Goal: Information Seeking & Learning: Learn about a topic

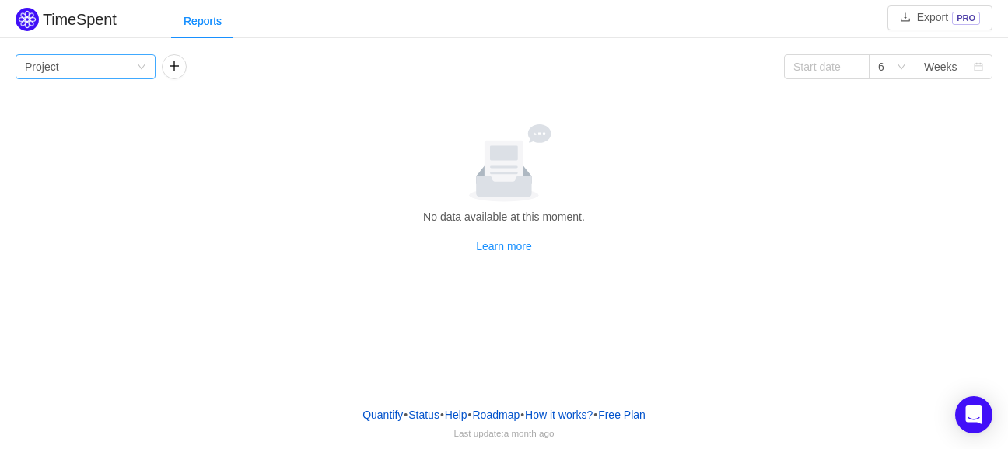
click at [96, 69] on div "Group by Project" at bounding box center [80, 66] width 111 height 23
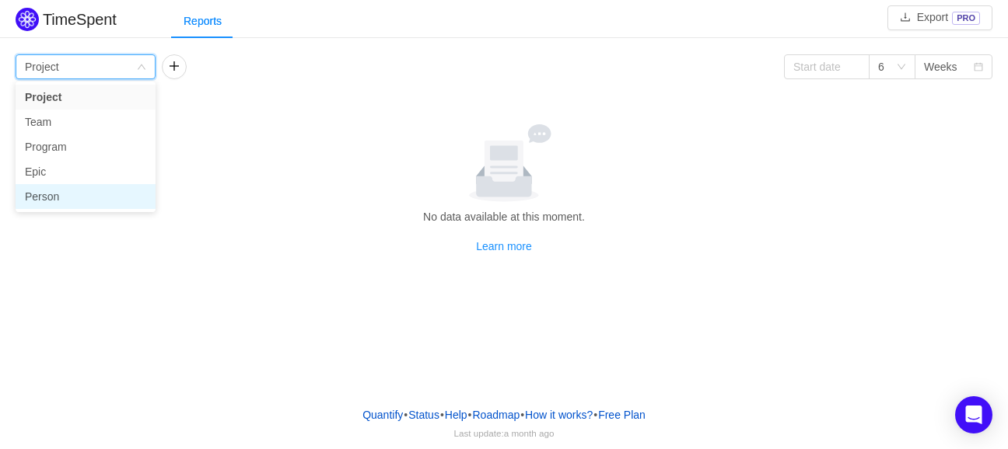
click at [73, 203] on li "Person" at bounding box center [86, 196] width 140 height 25
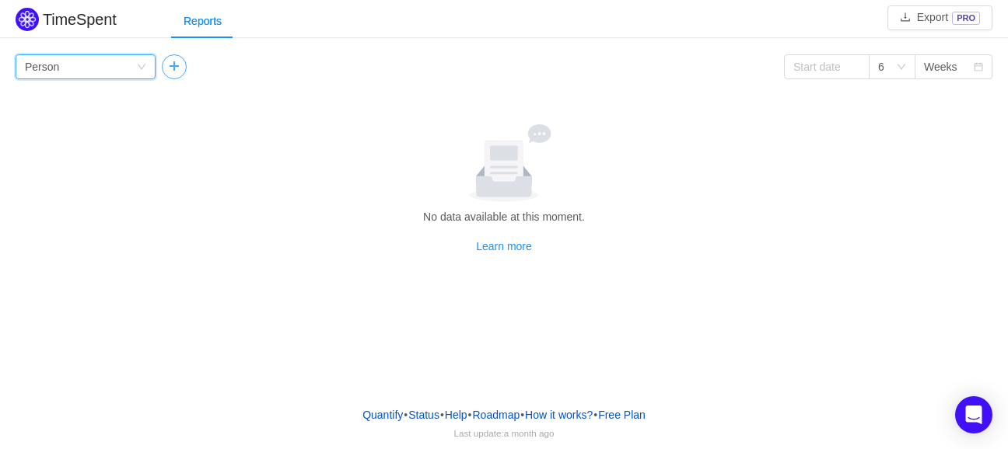
click at [171, 67] on button "button" at bounding box center [174, 66] width 25 height 25
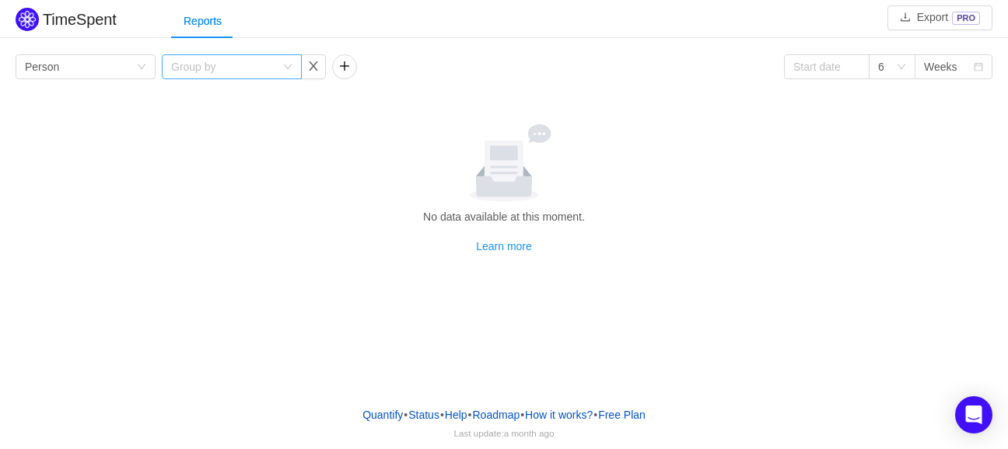
click at [222, 72] on div "Group by" at bounding box center [223, 67] width 104 height 16
click at [212, 148] on li "Team" at bounding box center [232, 147] width 140 height 25
click at [131, 65] on div "Group by Person" at bounding box center [80, 66] width 111 height 23
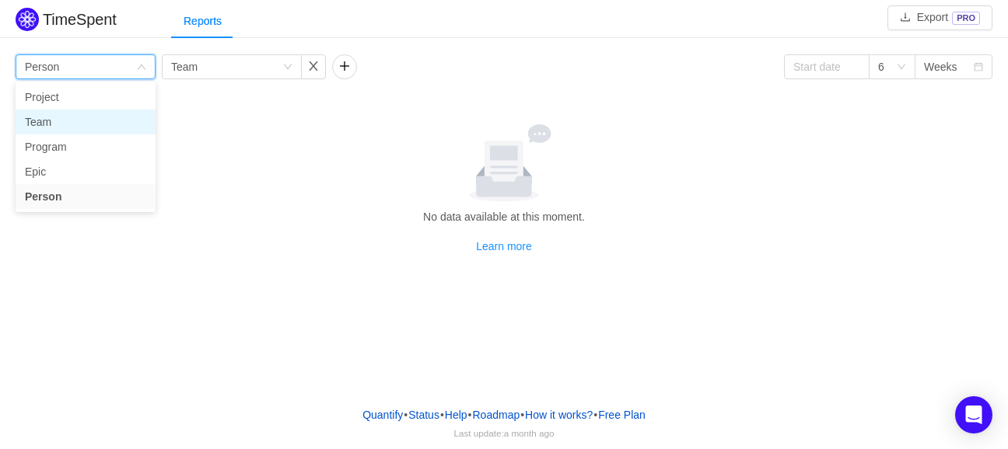
click at [44, 123] on li "Team" at bounding box center [86, 122] width 140 height 25
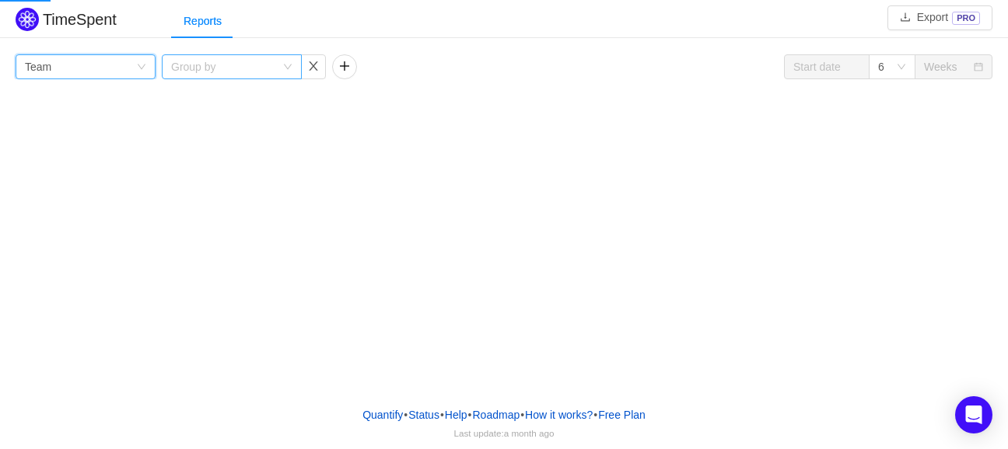
click at [242, 59] on div "Group by" at bounding box center [223, 67] width 104 height 16
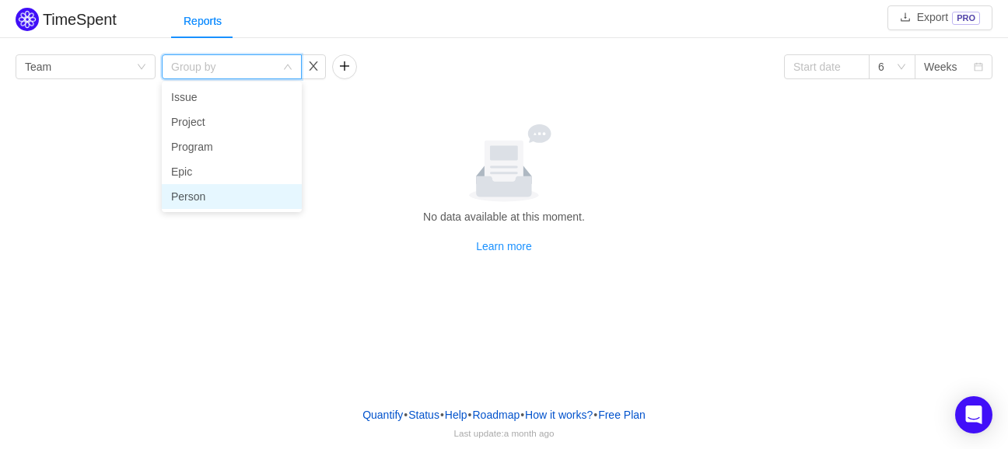
click at [204, 200] on li "Person" at bounding box center [232, 196] width 140 height 25
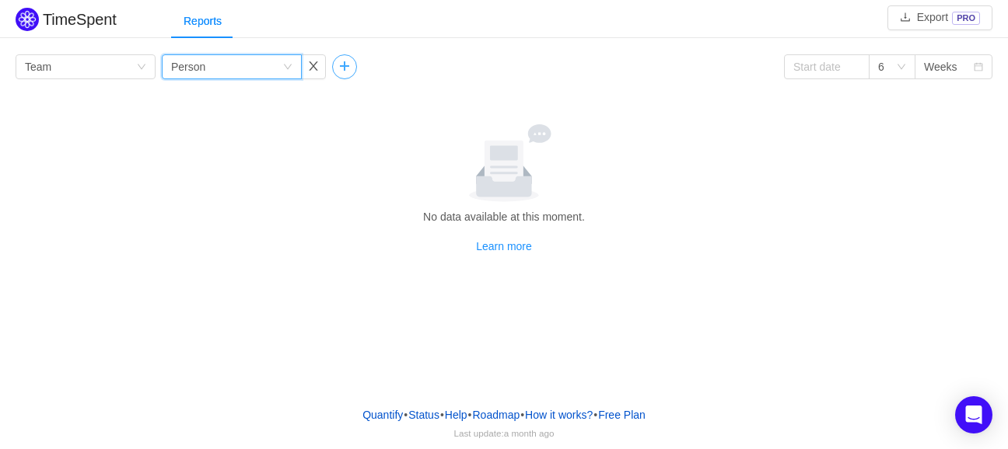
click at [339, 64] on button "button" at bounding box center [344, 66] width 25 height 25
click at [446, 62] on div "Group by" at bounding box center [396, 66] width 111 height 23
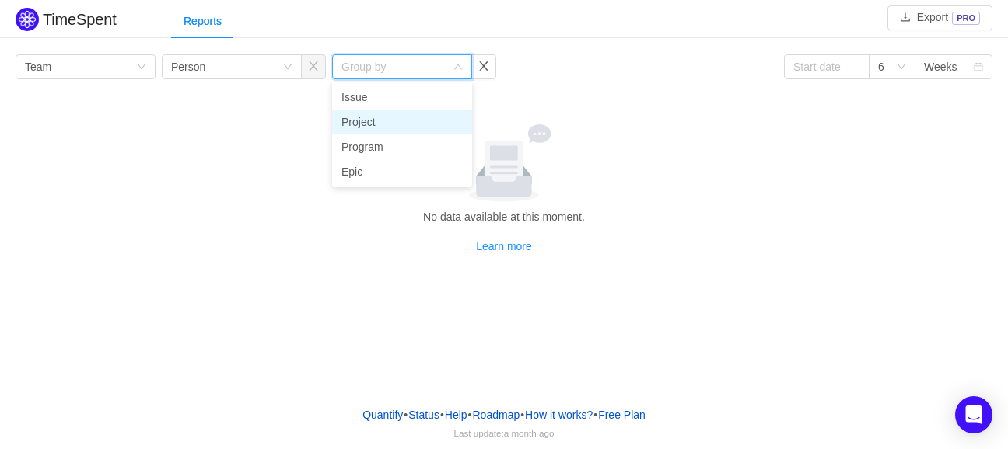
drag, startPoint x: 374, startPoint y: 127, endPoint x: 383, endPoint y: 123, distance: 10.1
click at [374, 126] on li "Project" at bounding box center [402, 122] width 140 height 25
click at [605, 105] on div "Group by Team Group by Person Group by Project 6 Weeks No data available at thi…" at bounding box center [504, 154] width 977 height 201
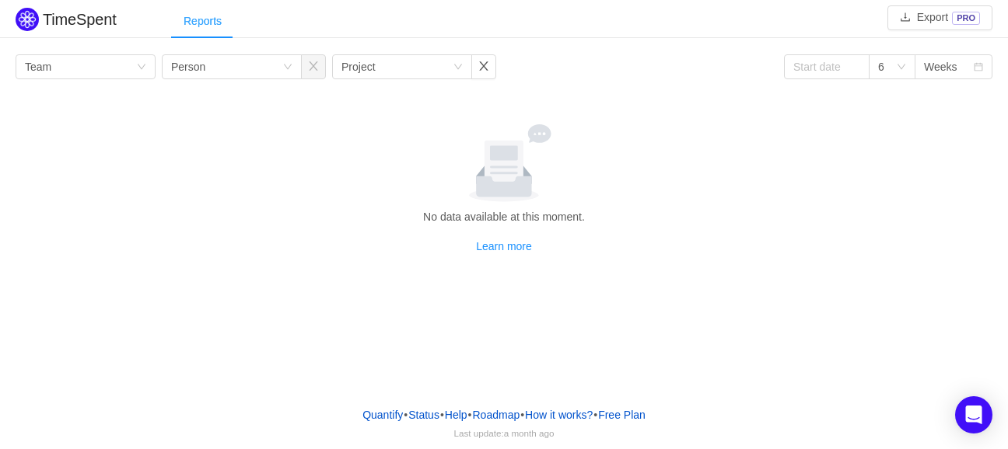
click at [196, 26] on div "Reports" at bounding box center [202, 21] width 63 height 35
click at [26, 23] on img at bounding box center [27, 19] width 23 height 23
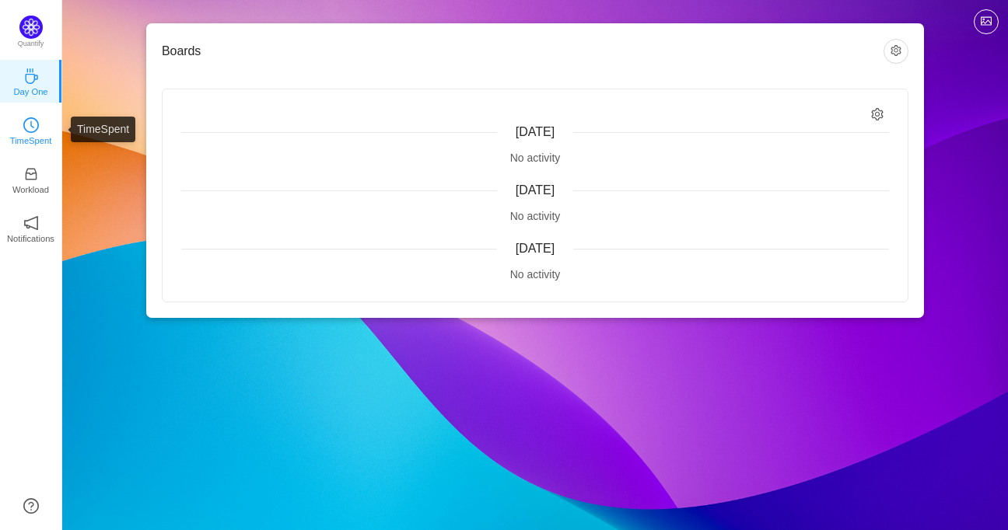
click at [43, 138] on p "TimeSpent" at bounding box center [31, 141] width 42 height 14
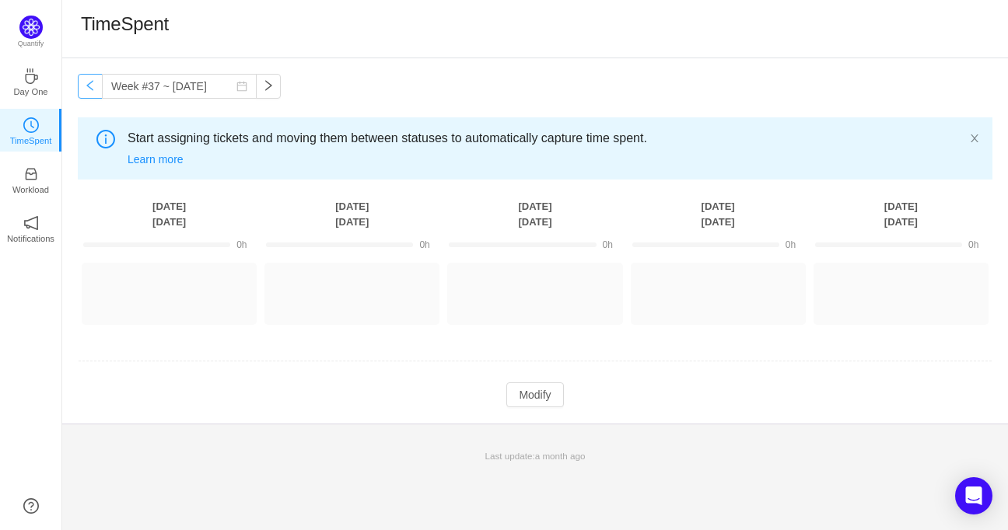
click at [89, 88] on button "button" at bounding box center [90, 86] width 25 height 25
type input "Week #36 ~ Sep 01"
click at [560, 396] on button "Modify" at bounding box center [534, 395] width 57 height 25
click at [138, 286] on button "Log Time" at bounding box center [157, 286] width 86 height 25
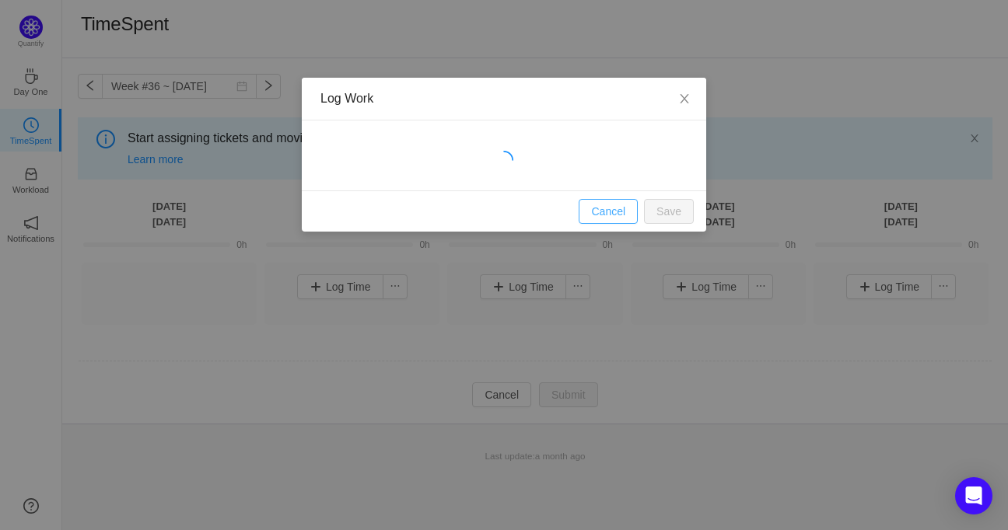
click at [610, 209] on button "Cancel" at bounding box center [608, 211] width 59 height 25
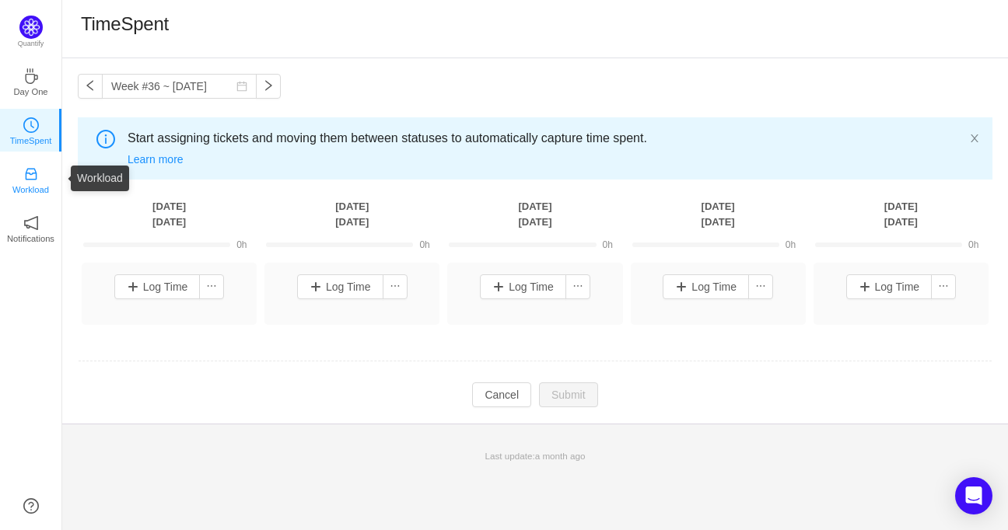
click at [34, 180] on icon "icon: inbox" at bounding box center [31, 174] width 16 height 16
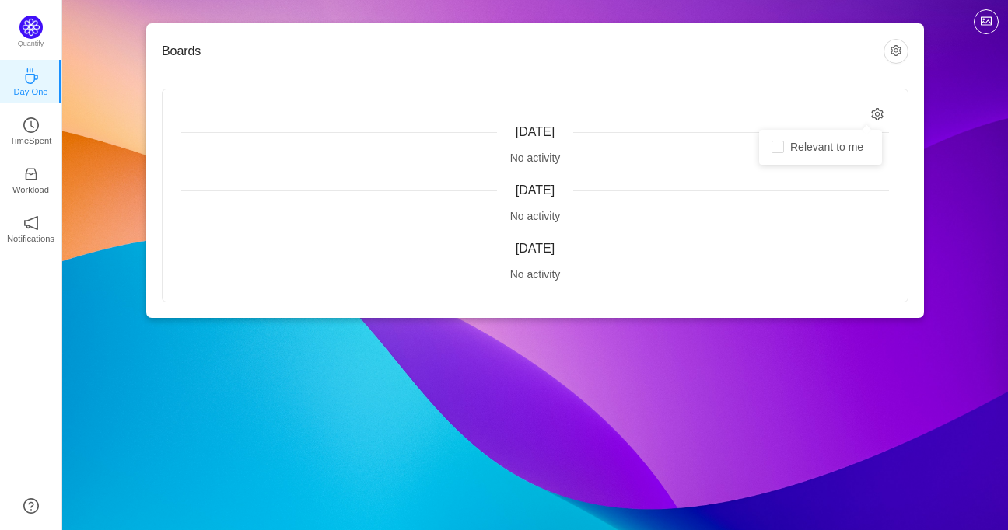
click at [878, 113] on icon "icon: setting" at bounding box center [877, 114] width 13 height 13
click at [827, 145] on span "Relevant to me" at bounding box center [827, 147] width 86 height 12
click at [784, 145] on input "Relevant to me" at bounding box center [777, 147] width 12 height 12
checkbox input "true"
click at [896, 50] on button "button" at bounding box center [895, 51] width 25 height 25
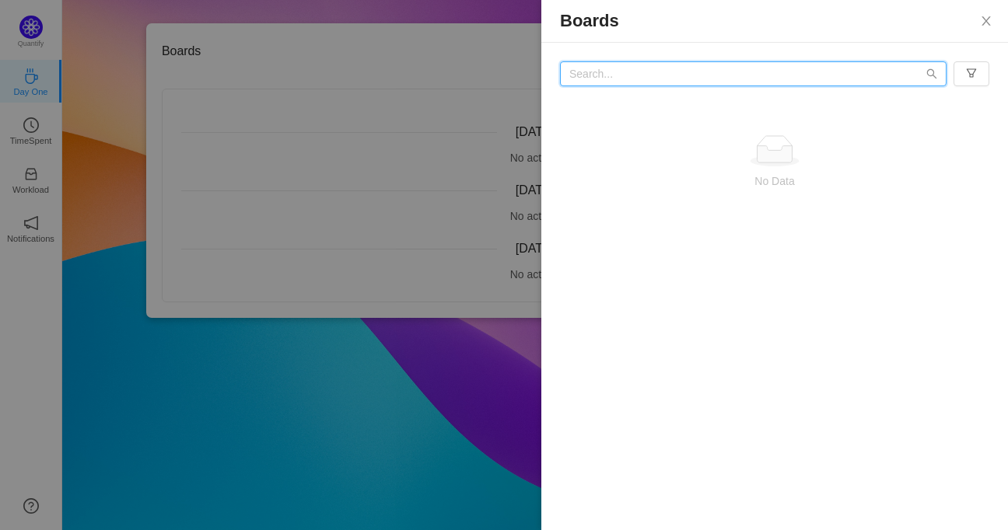
click at [843, 78] on input "text" at bounding box center [753, 73] width 386 height 25
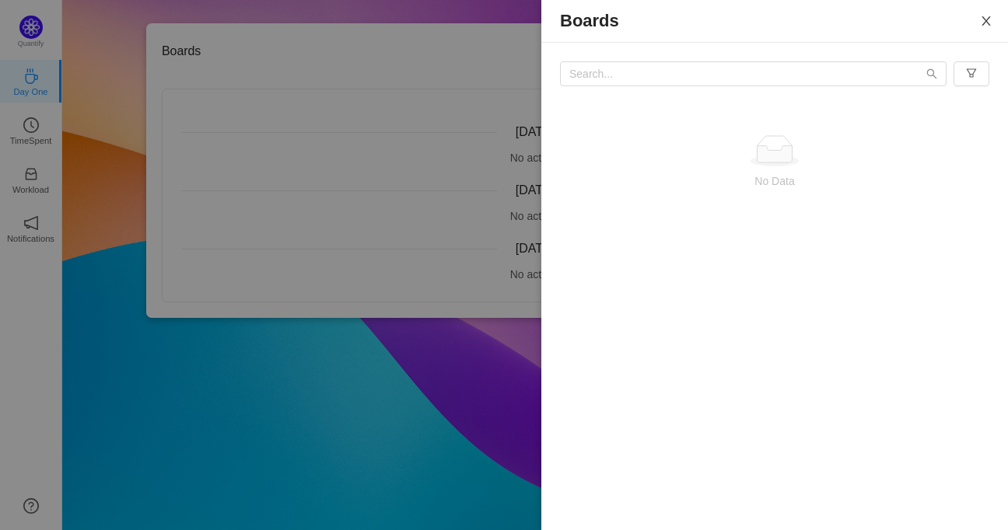
click at [986, 16] on icon "icon: close" at bounding box center [986, 21] width 12 height 12
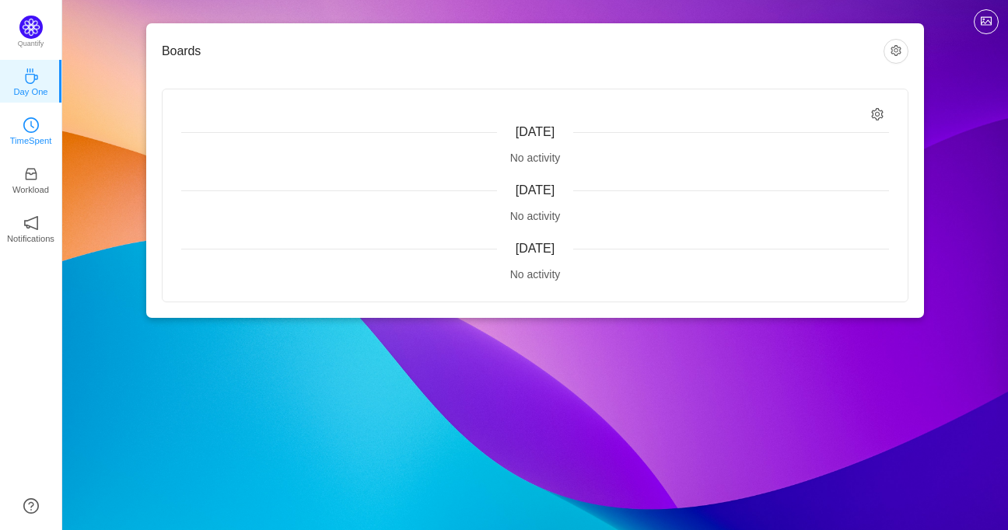
click at [32, 130] on icon "icon: clock-circle" at bounding box center [31, 125] width 16 height 16
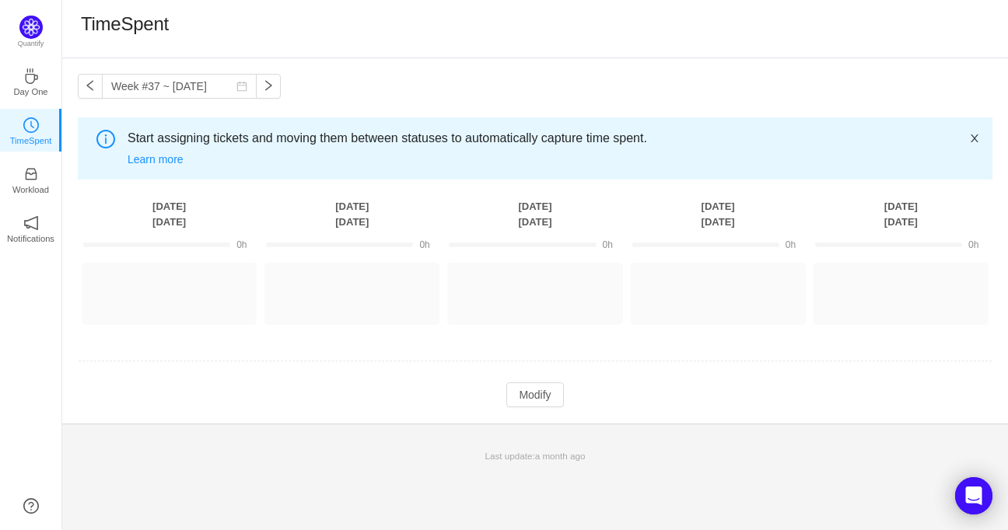
click at [974, 136] on icon "icon: close" at bounding box center [974, 138] width 11 height 11
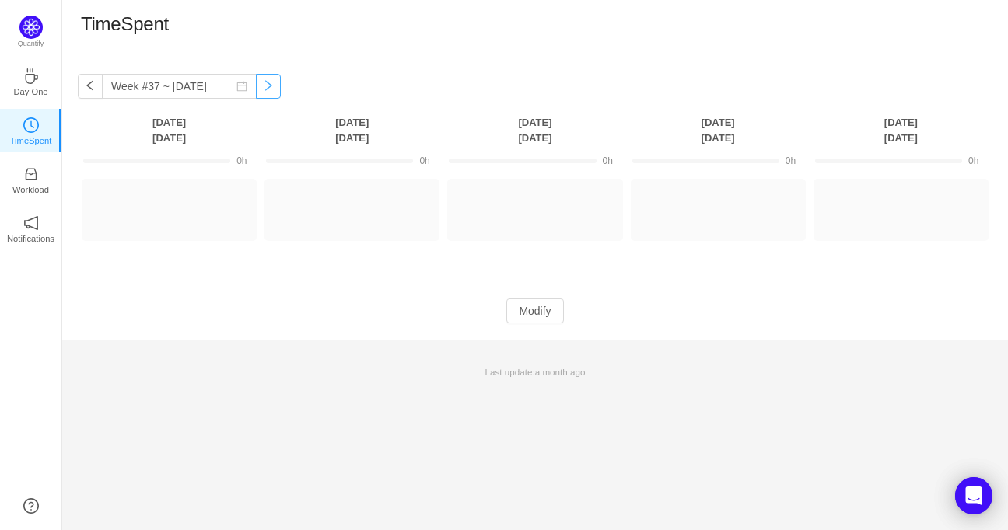
click at [256, 81] on button "button" at bounding box center [268, 86] width 25 height 25
click at [257, 82] on button "button" at bounding box center [268, 86] width 25 height 25
click at [96, 89] on button "button" at bounding box center [90, 86] width 25 height 25
type input "Week #36 ~ Sep 01"
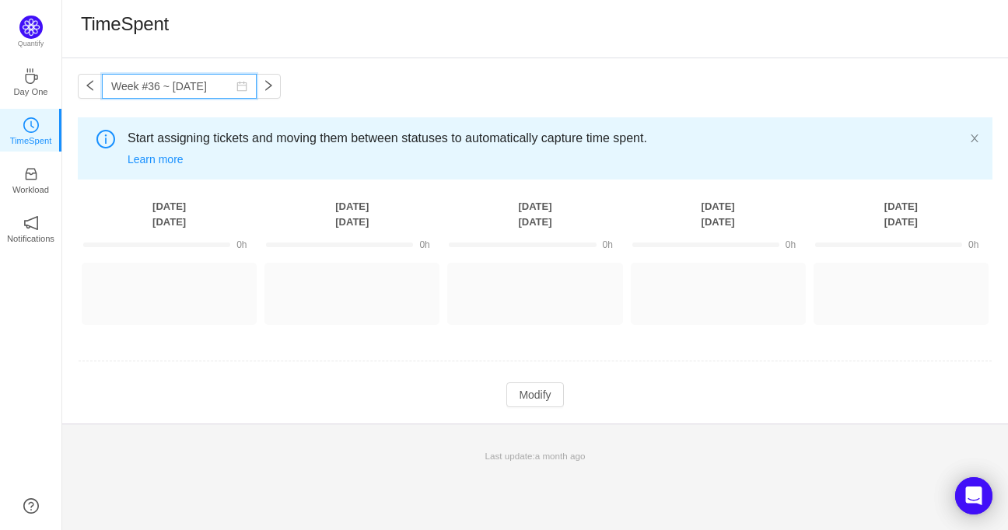
click at [161, 91] on input "Week #36 ~ Sep 01" at bounding box center [179, 86] width 155 height 25
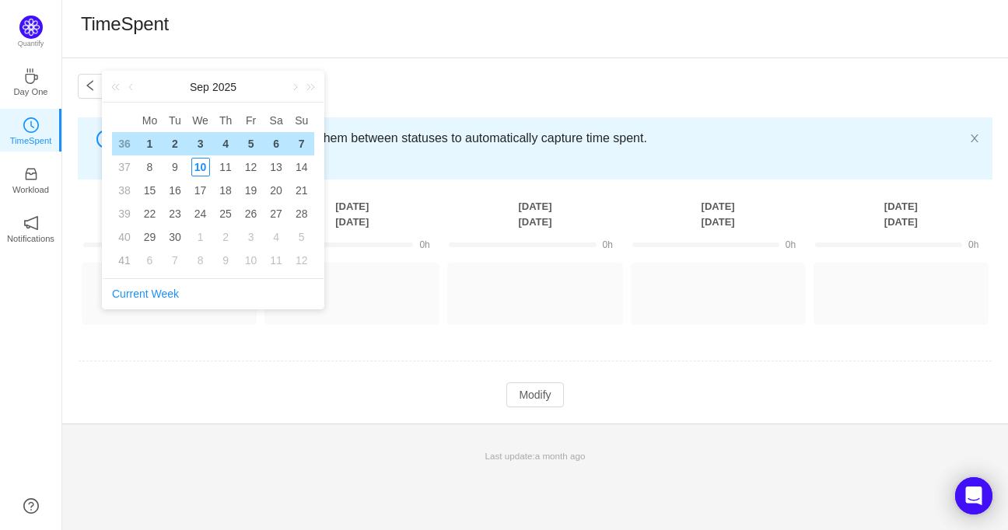
click at [152, 138] on div "1" at bounding box center [149, 144] width 19 height 19
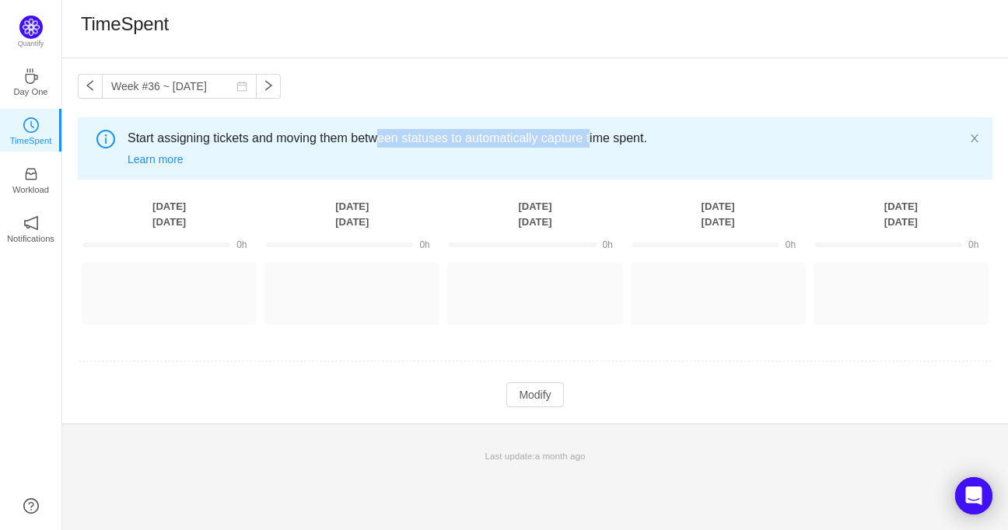
drag, startPoint x: 373, startPoint y: 141, endPoint x: 589, endPoint y: 140, distance: 215.4
click at [589, 140] on span "Start assigning tickets and moving them between statuses to automatically captu…" at bounding box center [548, 138] width 841 height 19
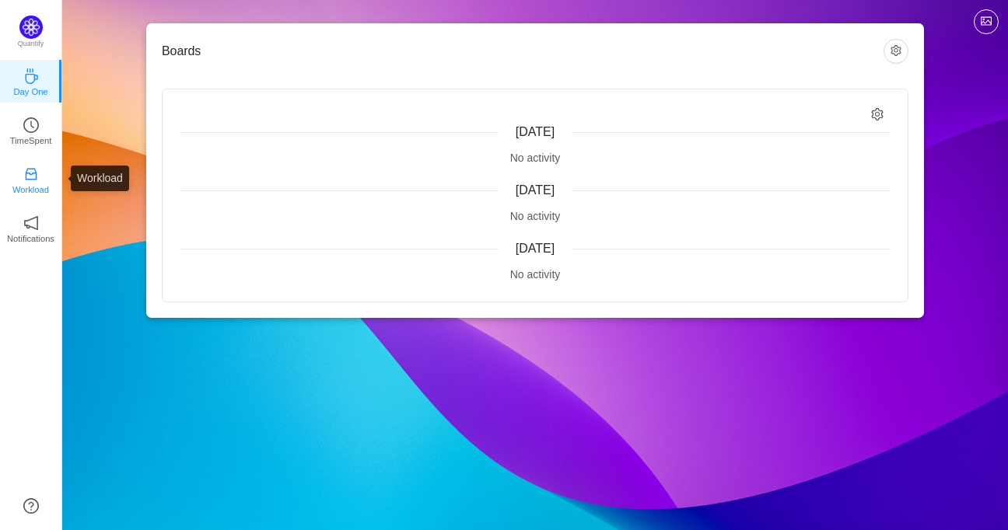
click at [39, 178] on link "Workload" at bounding box center [31, 179] width 16 height 16
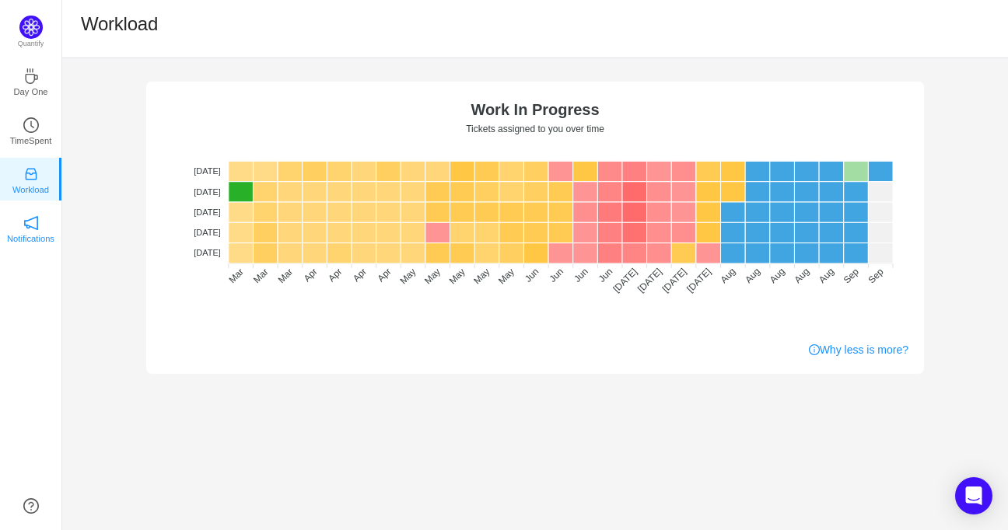
click at [45, 236] on p "Notifications" at bounding box center [30, 239] width 47 height 14
click at [37, 232] on p "Notifications" at bounding box center [30, 239] width 47 height 14
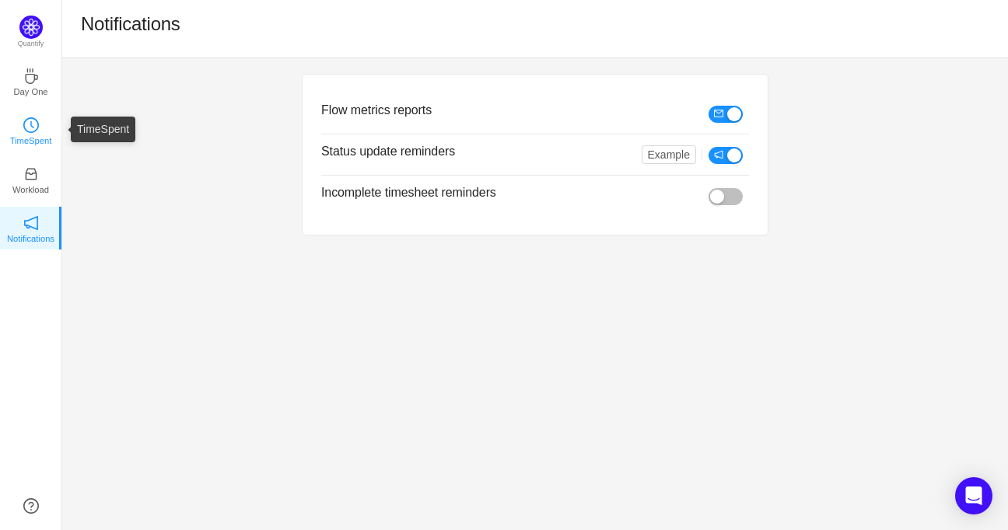
click at [25, 135] on p "TimeSpent" at bounding box center [31, 141] width 42 height 14
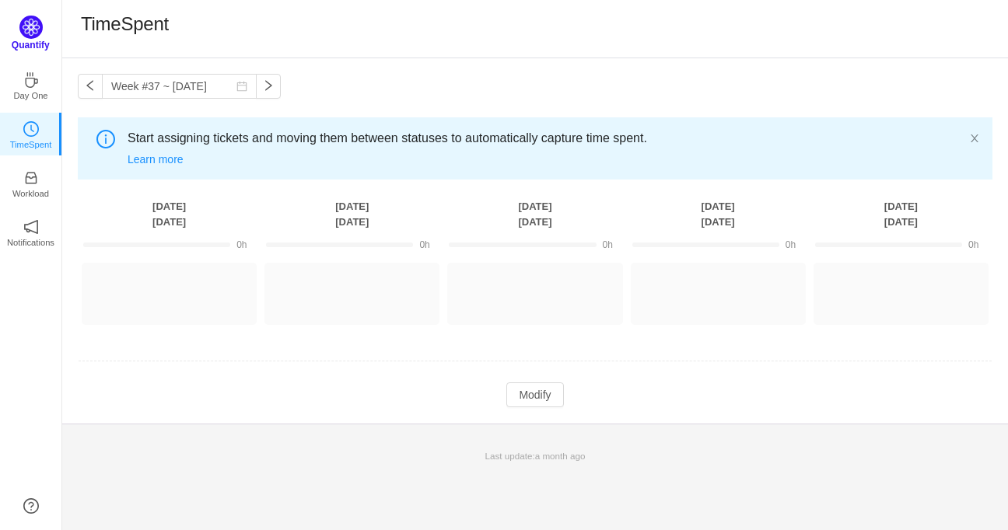
click at [36, 26] on img at bounding box center [30, 27] width 23 height 23
click at [30, 33] on img at bounding box center [30, 27] width 23 height 23
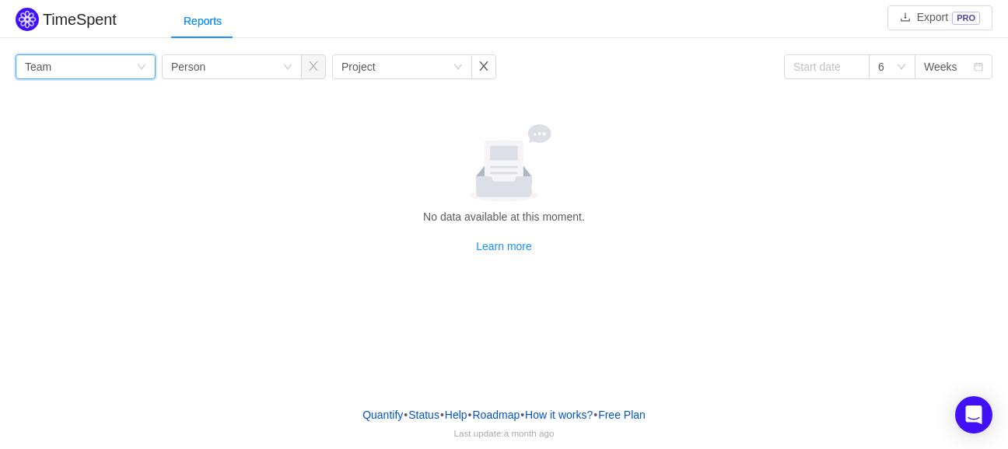
click at [152, 68] on div "Group by Team" at bounding box center [86, 66] width 140 height 25
click at [324, 137] on div at bounding box center [504, 163] width 964 height 78
click at [896, 66] on div "6" at bounding box center [887, 66] width 18 height 23
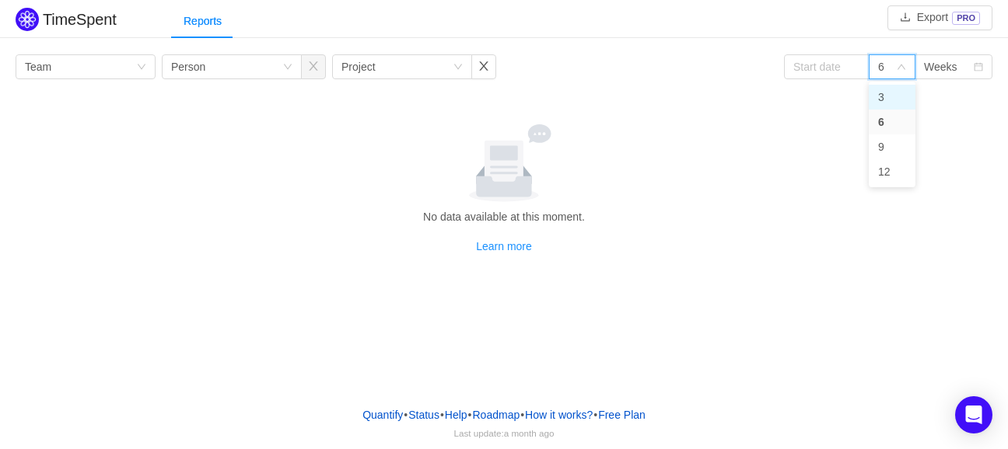
click at [887, 96] on li "3" at bounding box center [892, 97] width 47 height 25
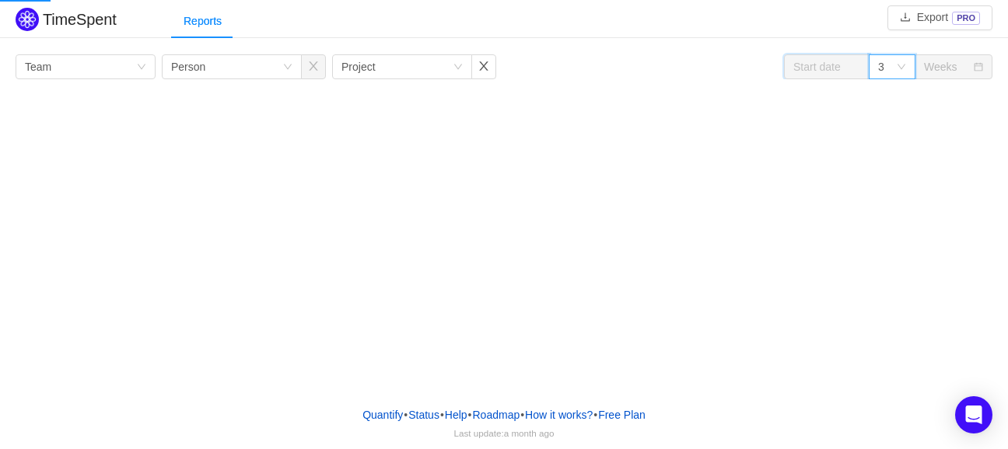
click at [826, 71] on input at bounding box center [827, 66] width 86 height 25
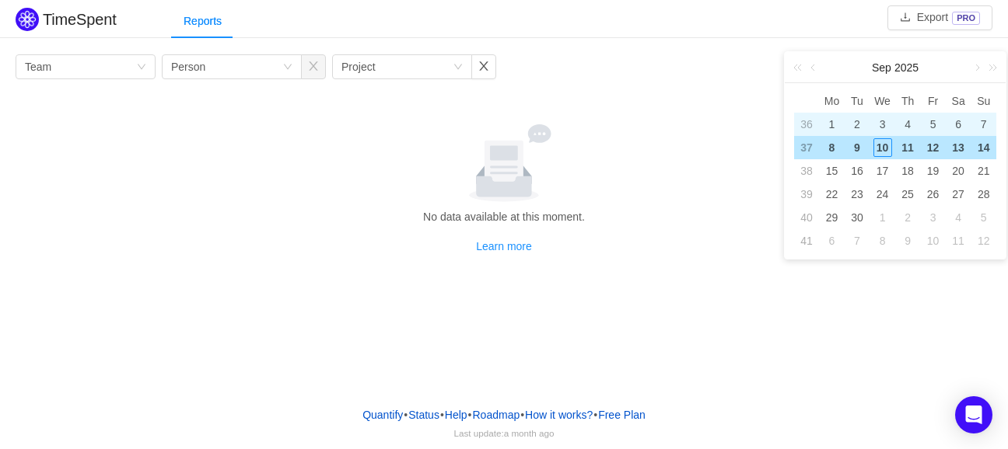
click at [831, 124] on div "1" at bounding box center [831, 124] width 19 height 19
type input "[DATE]"
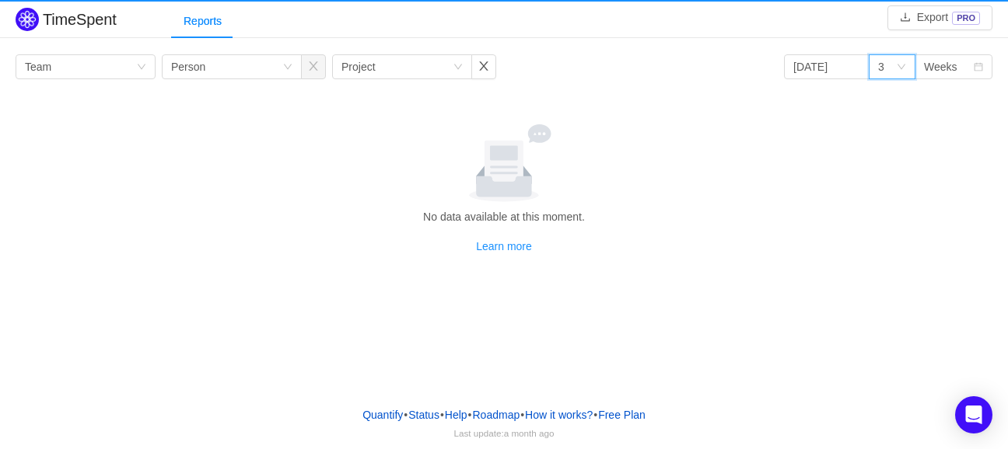
click at [900, 72] on icon "icon: down" at bounding box center [901, 67] width 9 height 11
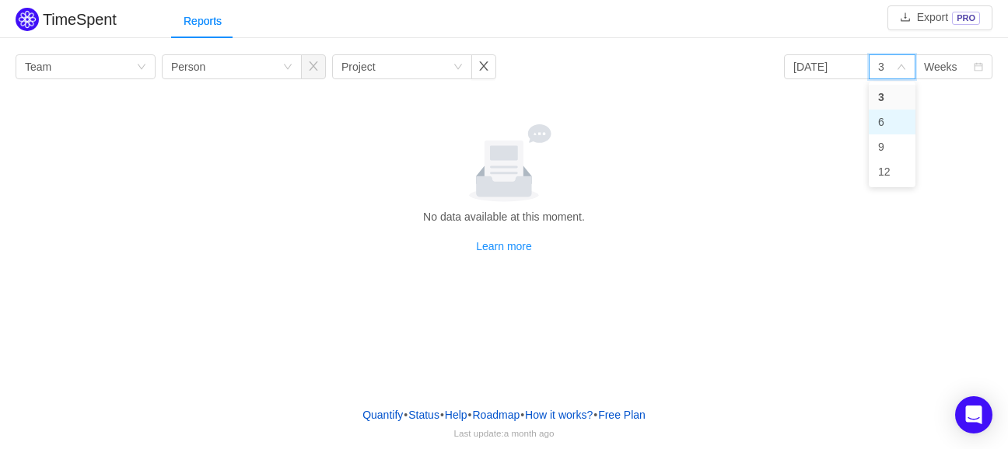
click at [890, 121] on li "6" at bounding box center [892, 122] width 47 height 25
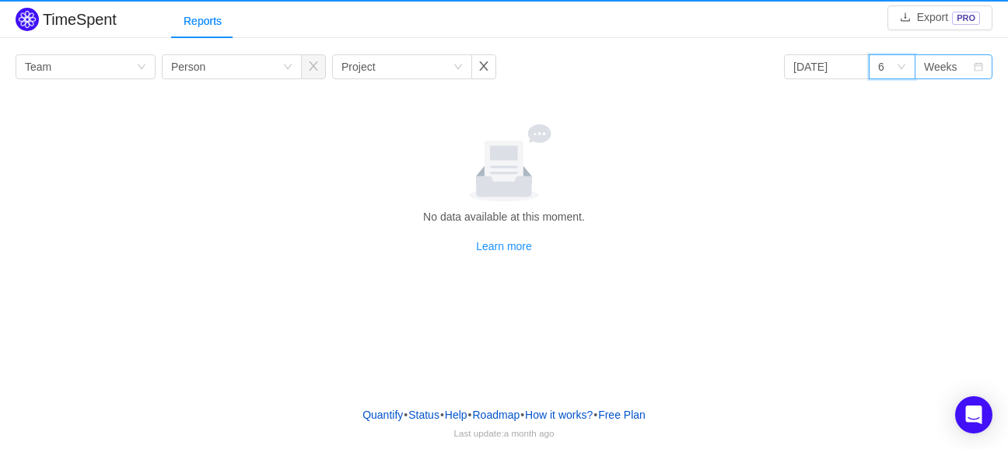
click at [977, 68] on icon "icon: calendar" at bounding box center [978, 66] width 9 height 9
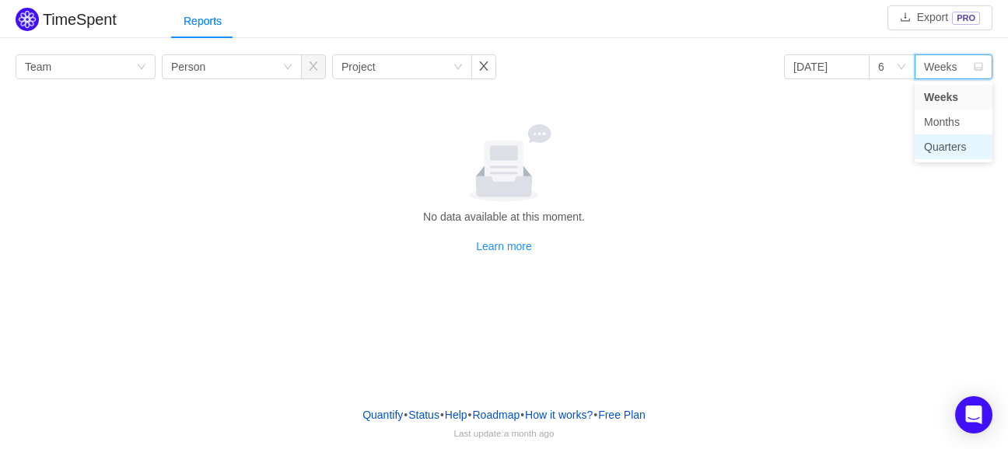
click at [947, 147] on li "Quarters" at bounding box center [953, 147] width 78 height 25
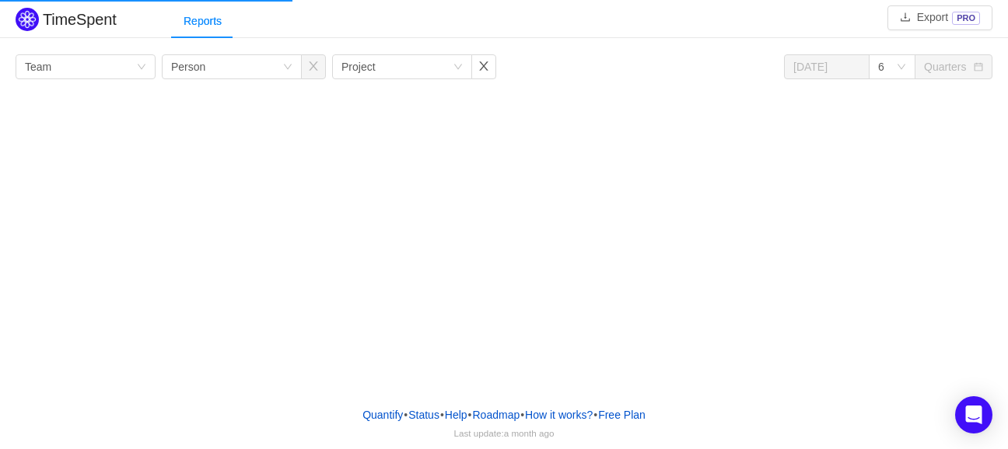
click at [978, 71] on icon "icon: calendar" at bounding box center [978, 66] width 9 height 9
click at [908, 69] on div "6" at bounding box center [892, 66] width 47 height 25
click at [965, 69] on div "Quarters" at bounding box center [948, 66] width 49 height 23
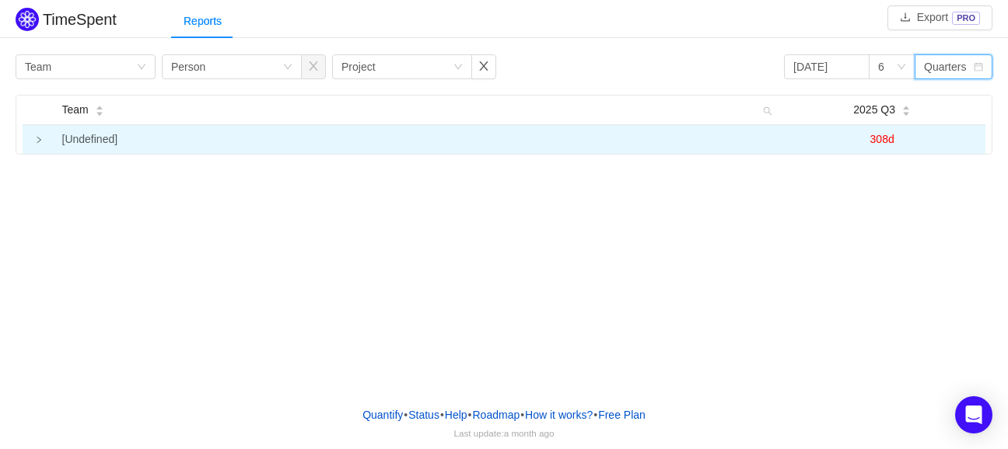
click at [41, 143] on icon "icon: right" at bounding box center [39, 140] width 8 height 8
click at [907, 112] on icon "icon: caret-down" at bounding box center [906, 114] width 9 height 9
click at [982, 70] on icon "icon: calendar" at bounding box center [978, 67] width 9 height 9
click at [960, 98] on li "Weeks" at bounding box center [953, 97] width 78 height 25
